Goal: Task Accomplishment & Management: Manage account settings

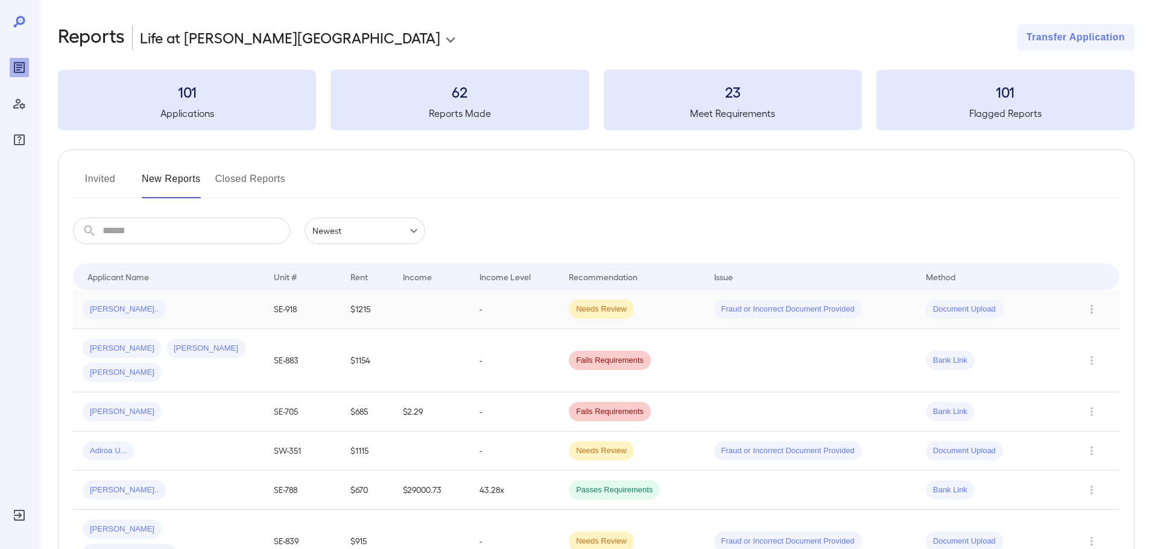
click at [223, 306] on div "[PERSON_NAME].." at bounding box center [169, 309] width 172 height 19
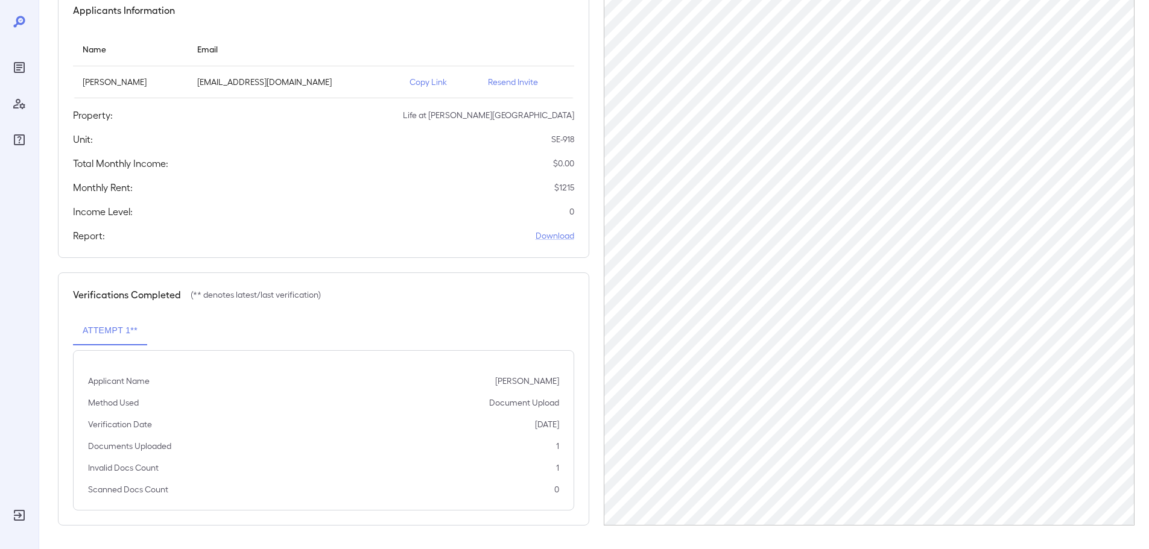
scroll to position [121, 0]
click at [516, 83] on p "Resend Invite" at bounding box center [526, 81] width 77 height 12
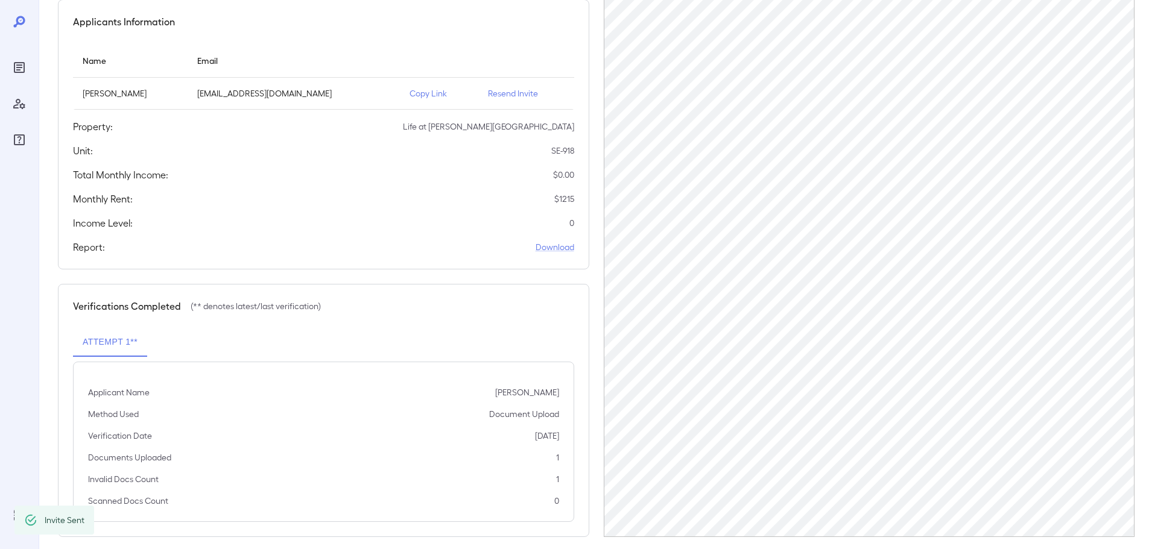
scroll to position [0, 0]
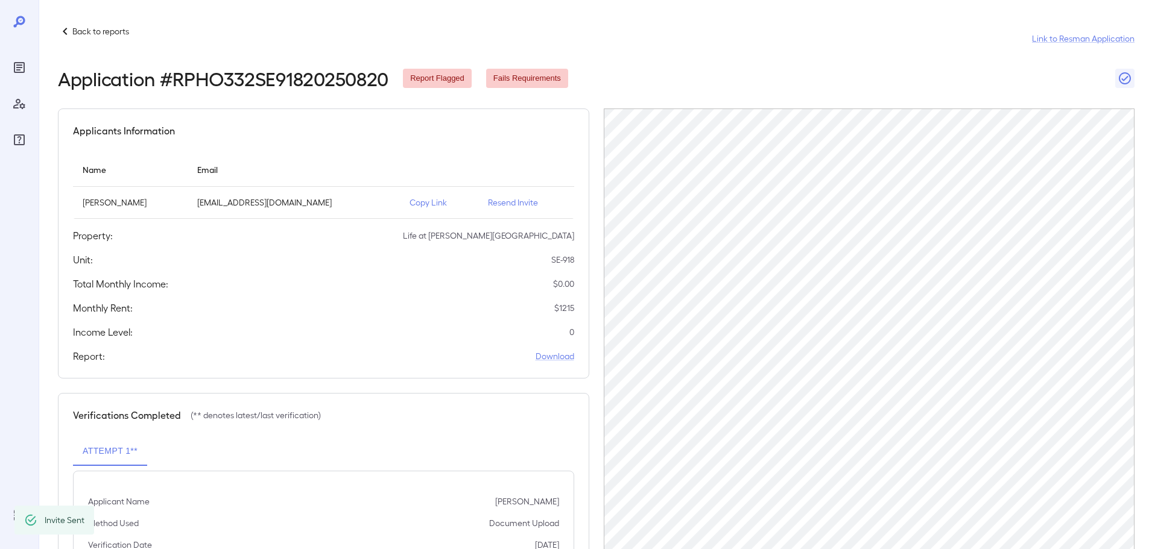
click at [96, 21] on div "Back to reports Link to Resman Application Application # RPHO332SE91820250820 R…" at bounding box center [594, 335] width 1110 height 670
click at [90, 22] on div "Back to reports Link to Resman Application Application # RPHO332SE91820250820 R…" at bounding box center [594, 335] width 1110 height 670
click at [86, 26] on p "Back to reports" at bounding box center [100, 31] width 57 height 12
